Goal: Transaction & Acquisition: Purchase product/service

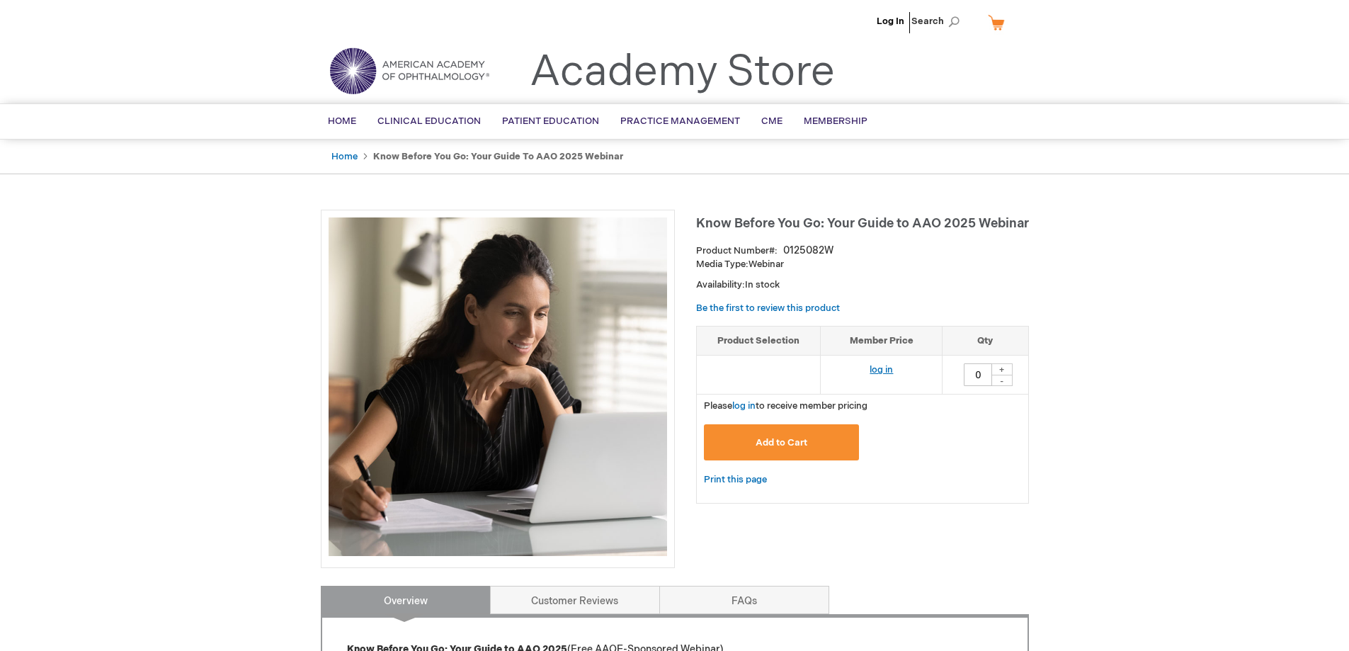
click at [885, 368] on link "log in" at bounding box center [881, 369] width 23 height 11
click at [345, 159] on link "Home" at bounding box center [344, 156] width 26 height 11
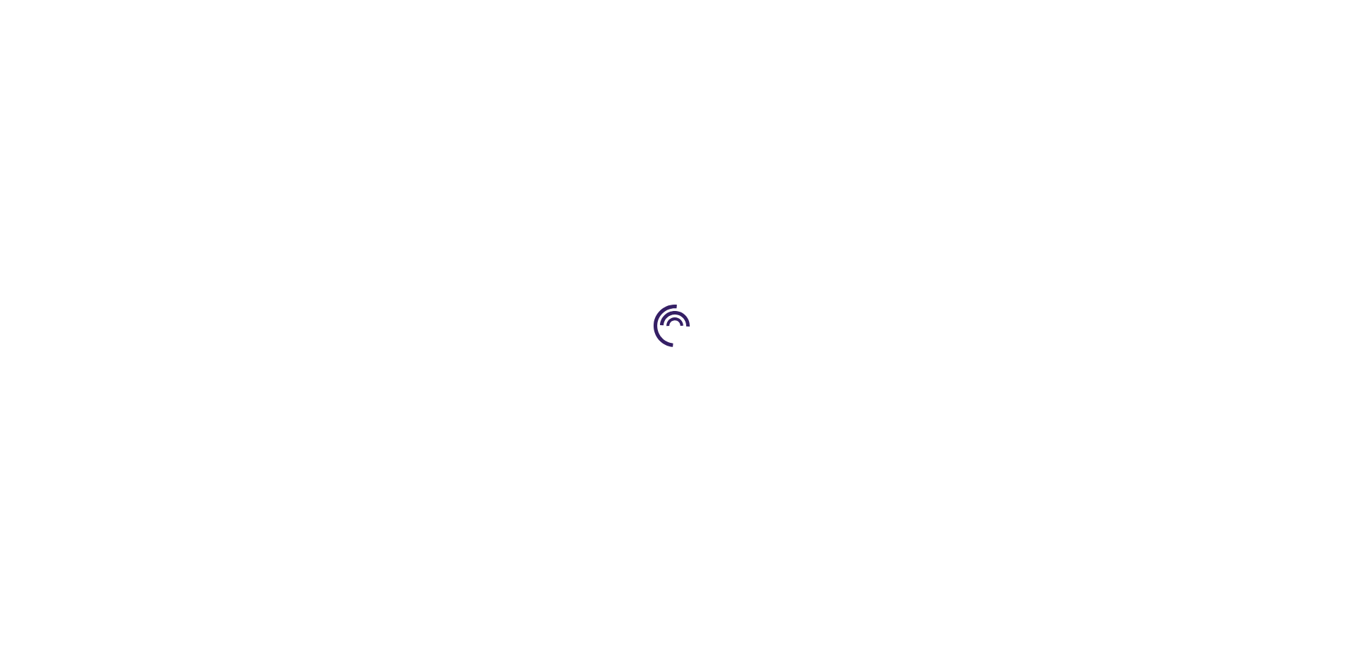
type input "0"
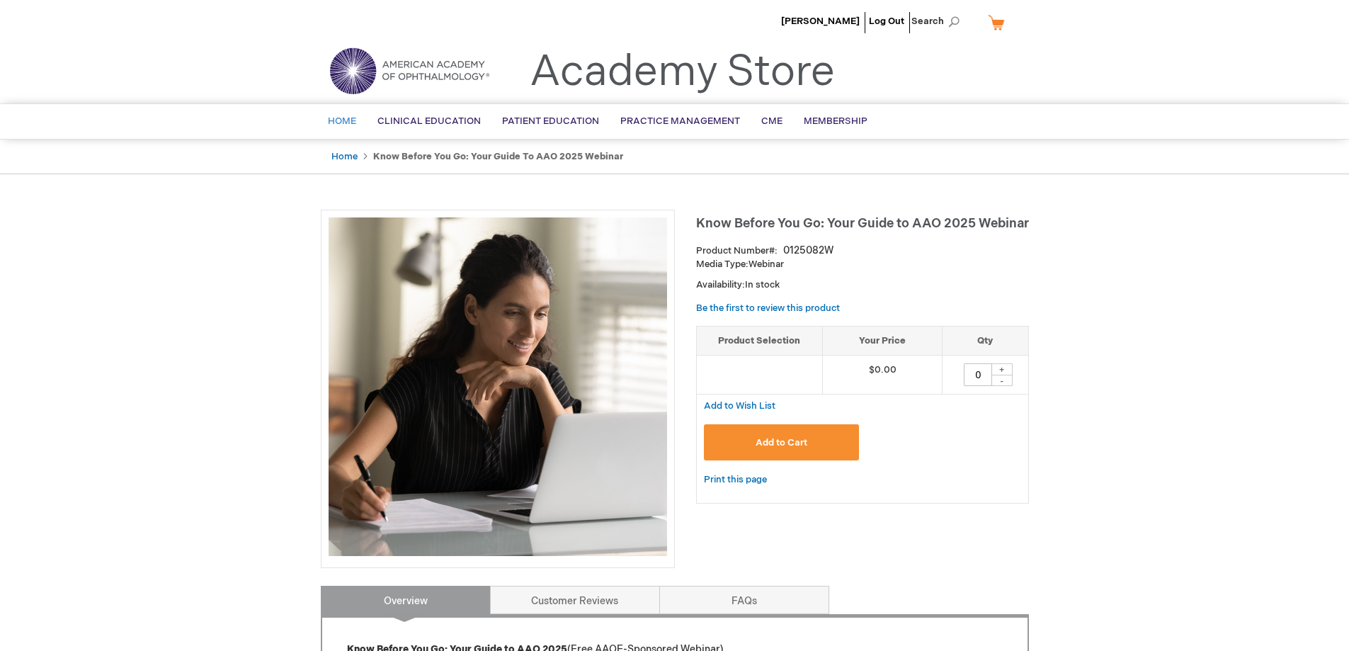
click at [333, 126] on span "Home" at bounding box center [342, 120] width 28 height 11
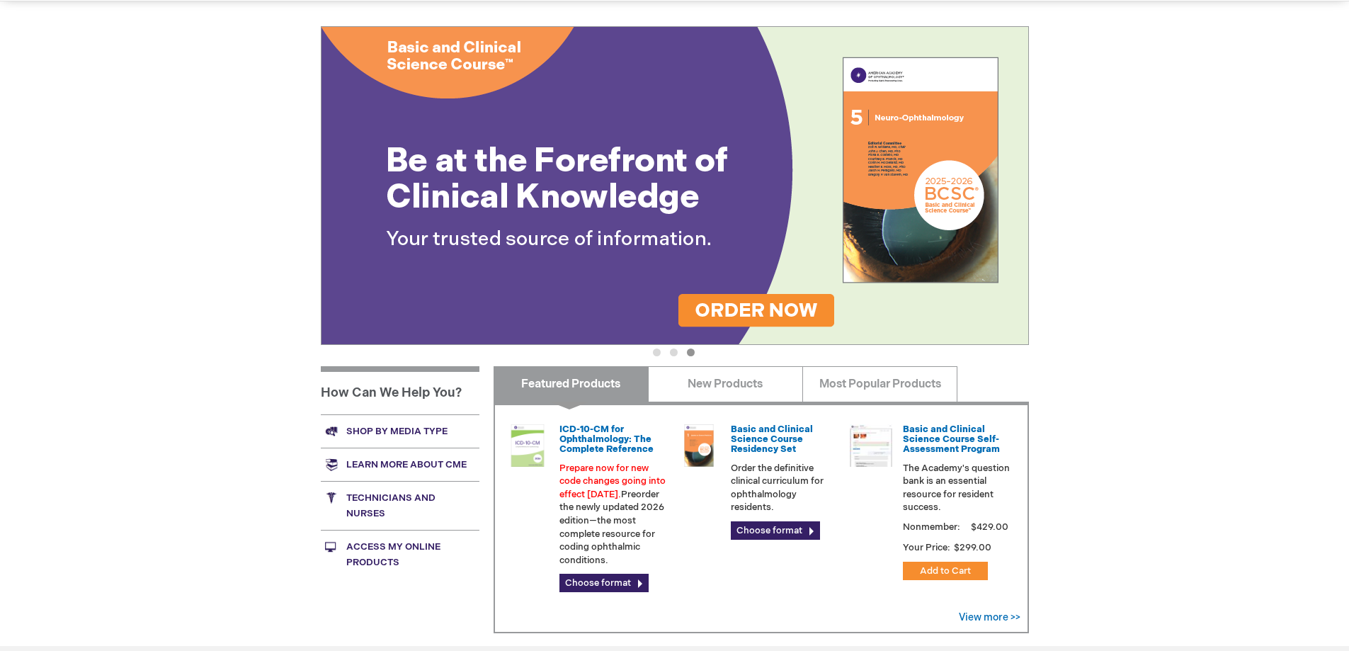
scroll to position [141, 0]
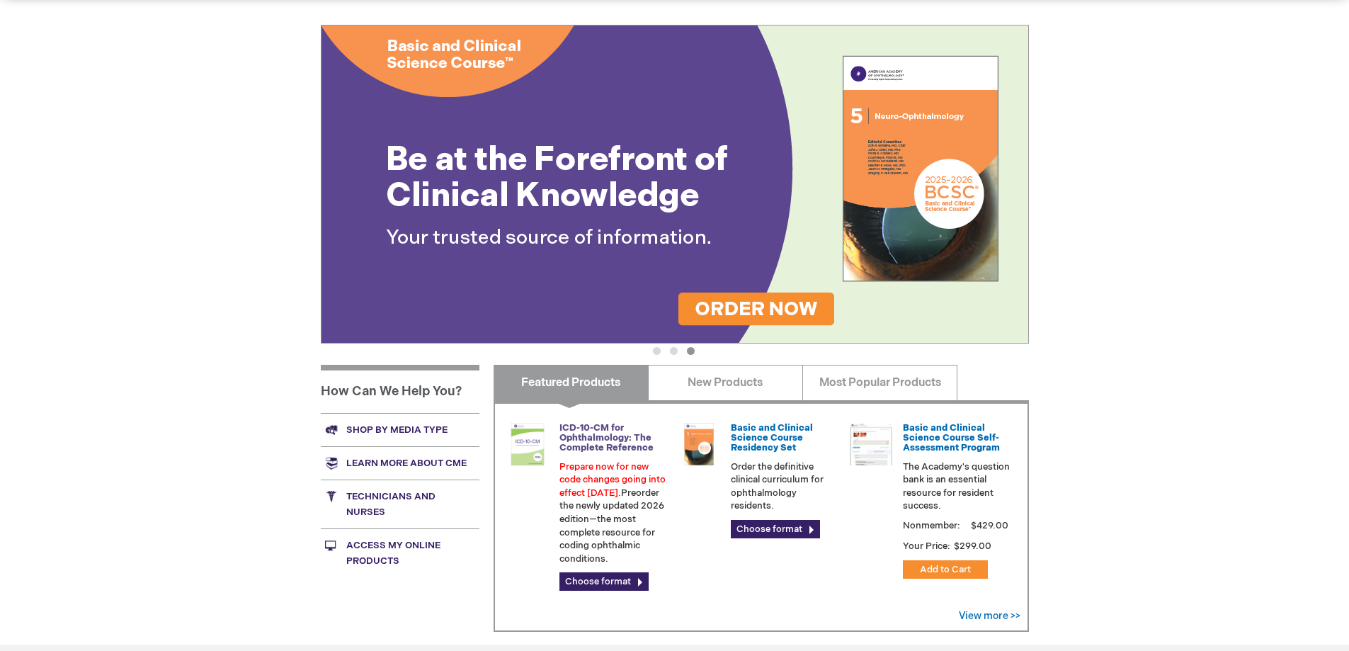
click at [577, 441] on link "ICD-10-CM for Ophthalmology: The Complete Reference" at bounding box center [607, 438] width 94 height 32
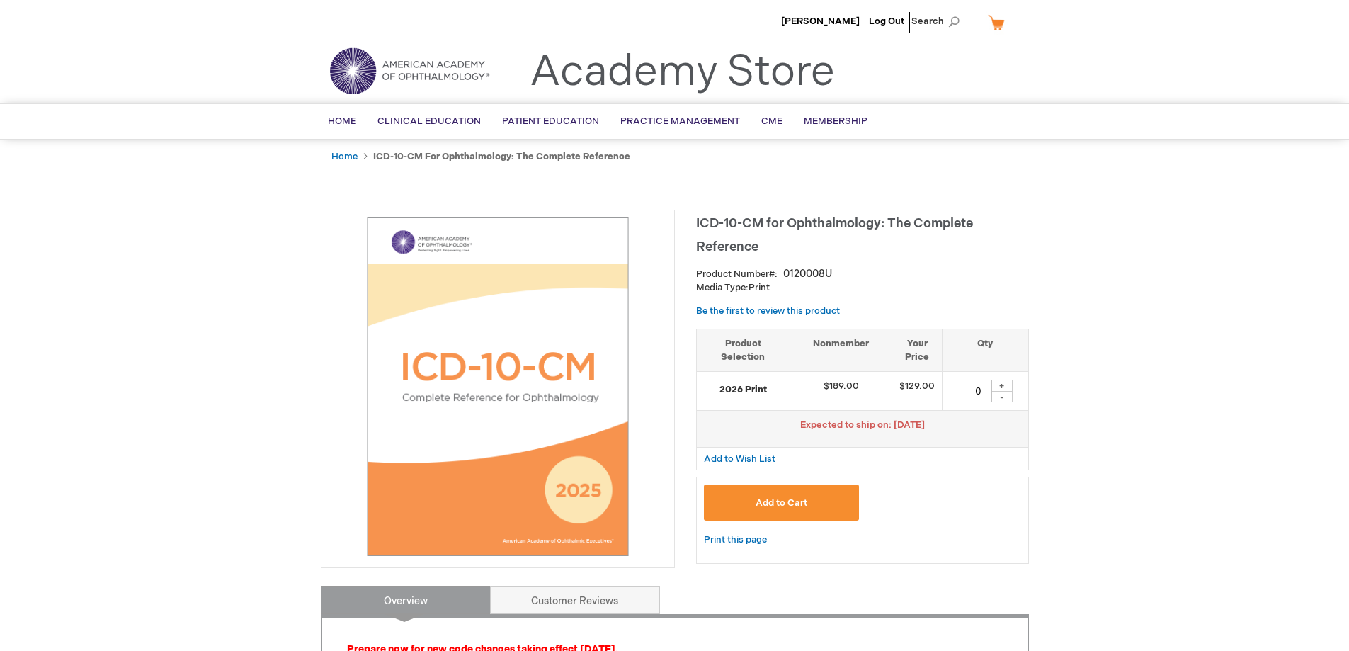
click at [367, 84] on img at bounding box center [409, 70] width 170 height 51
